Goal: Find specific page/section: Find specific page/section

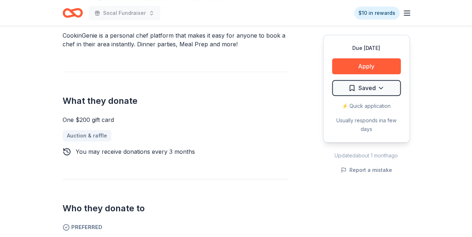
scroll to position [250, 0]
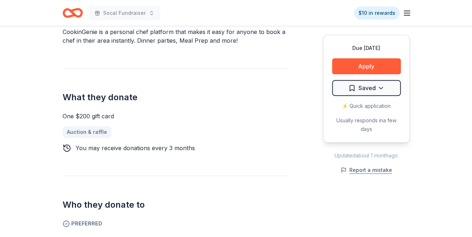
click at [370, 167] on button "Report a mistake" at bounding box center [366, 170] width 51 height 9
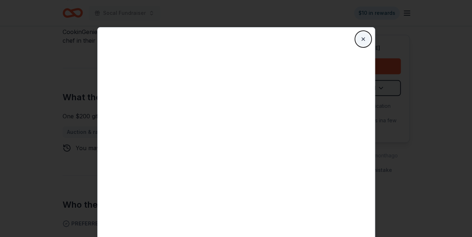
click at [364, 41] on button "Close" at bounding box center [363, 39] width 14 height 14
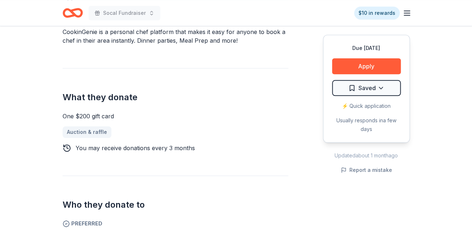
click at [73, 14] on icon "Home" at bounding box center [75, 12] width 11 height 7
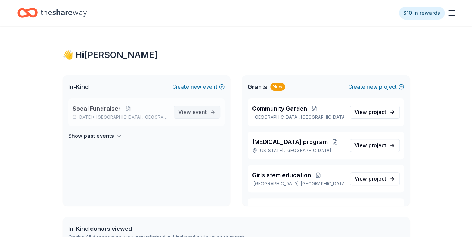
click at [184, 115] on span "View event" at bounding box center [192, 112] width 29 height 9
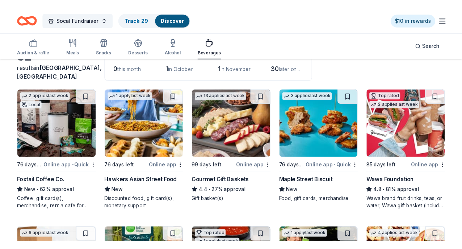
scroll to position [74, 0]
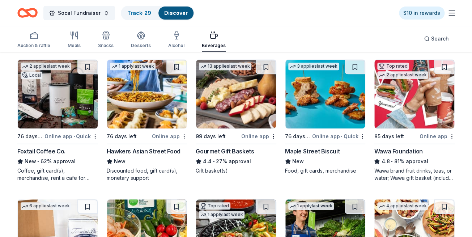
click at [143, 151] on div "Hawkers Asian Street Food" at bounding box center [144, 151] width 74 height 9
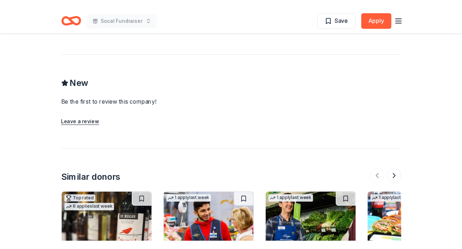
scroll to position [543, 0]
